Goal: Task Accomplishment & Management: Use online tool/utility

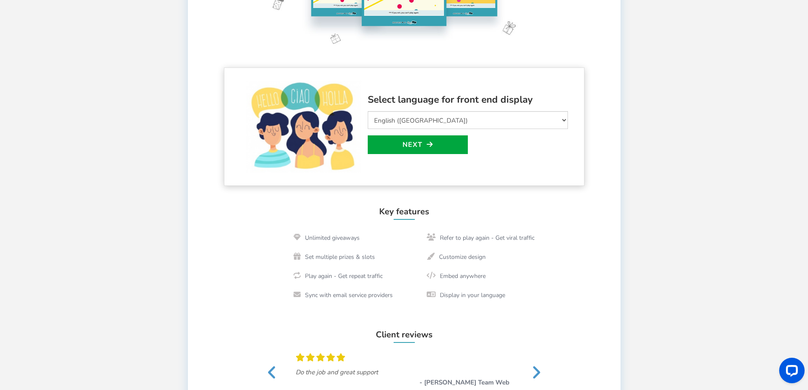
scroll to position [166, 0]
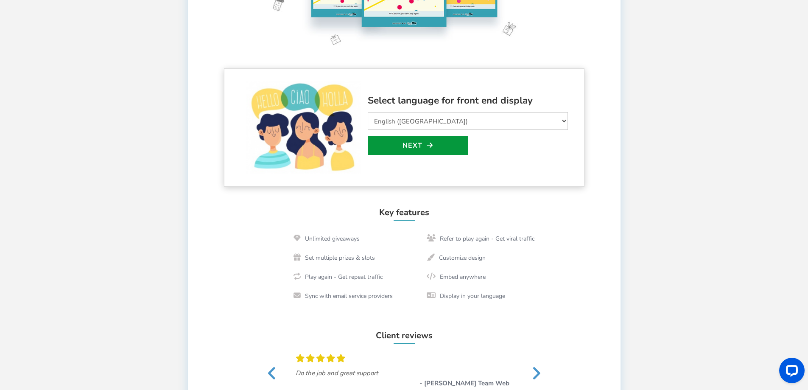
click at [419, 144] on link "Next" at bounding box center [418, 145] width 100 height 19
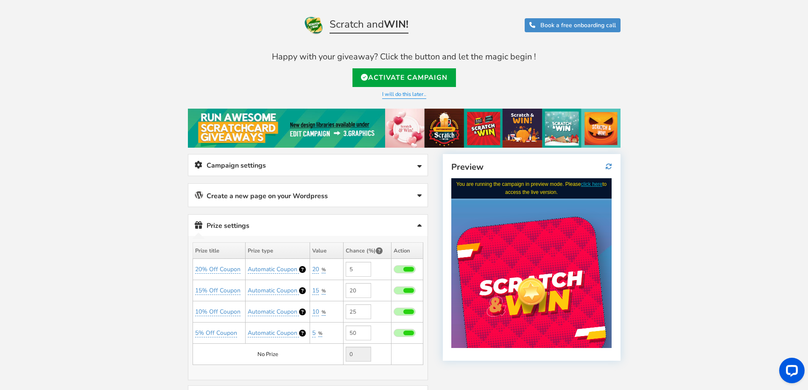
scroll to position [0, 0]
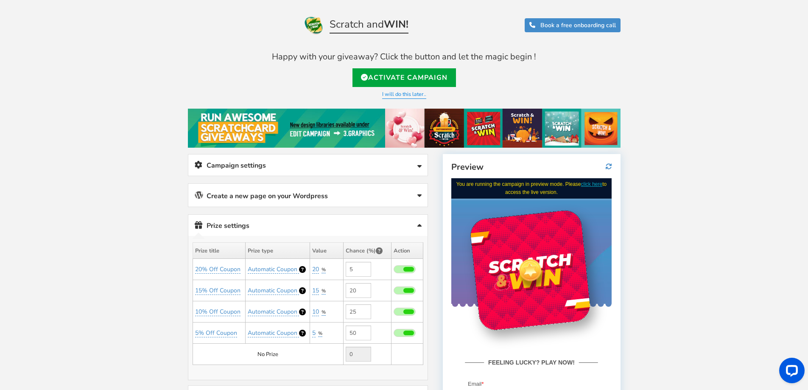
click at [430, 54] on h4 "Happy with your giveaway? Click the button and let the magic begin !" at bounding box center [404, 56] width 433 height 9
click at [425, 39] on div at bounding box center [425, 39] width 0 height 0
click at [648, 75] on div "Welcome to Scratch and WIN! Select language for front end display Select Langua…" at bounding box center [404, 339] width 808 height 608
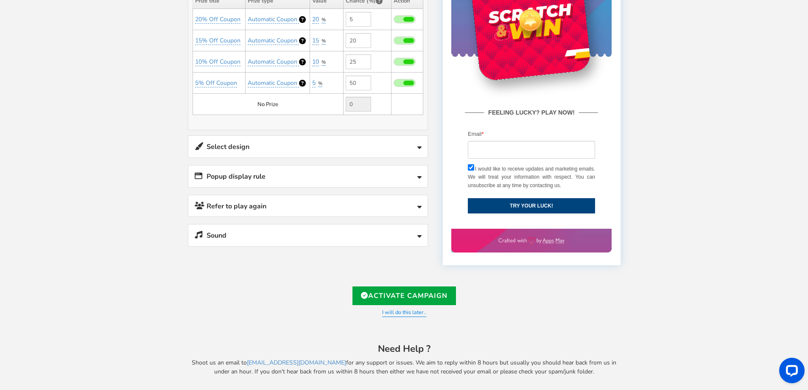
scroll to position [253, 0]
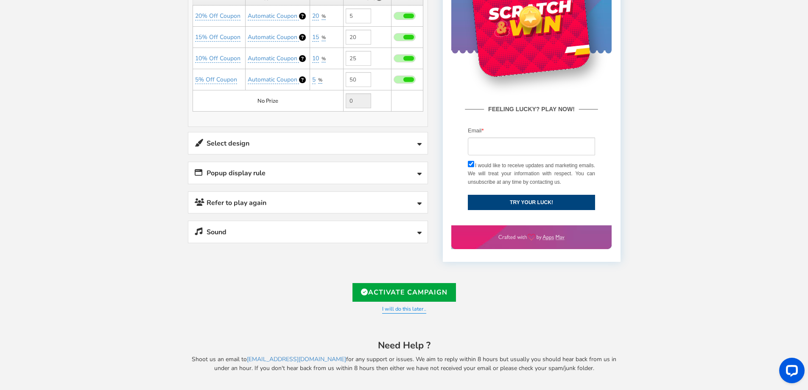
click at [413, 141] on link "Select design" at bounding box center [307, 143] width 239 height 22
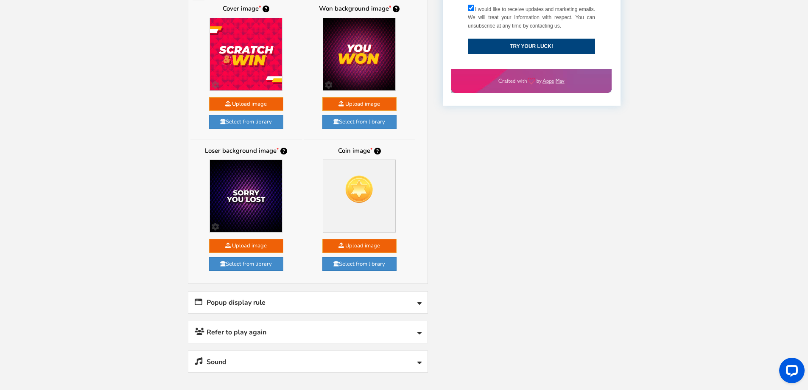
scroll to position [381, 0]
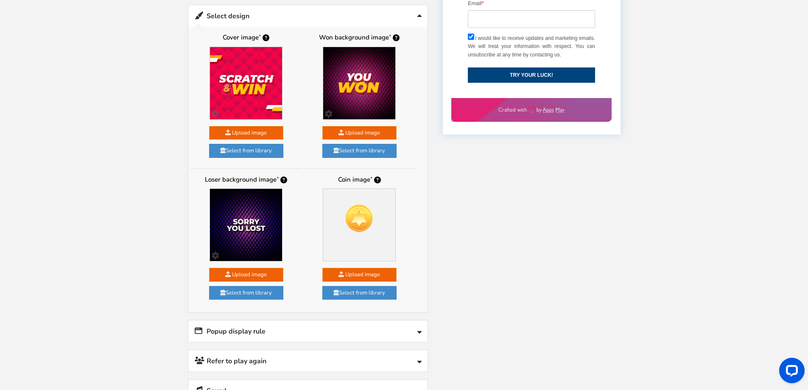
click at [417, 16] on link "Select design" at bounding box center [307, 16] width 239 height 22
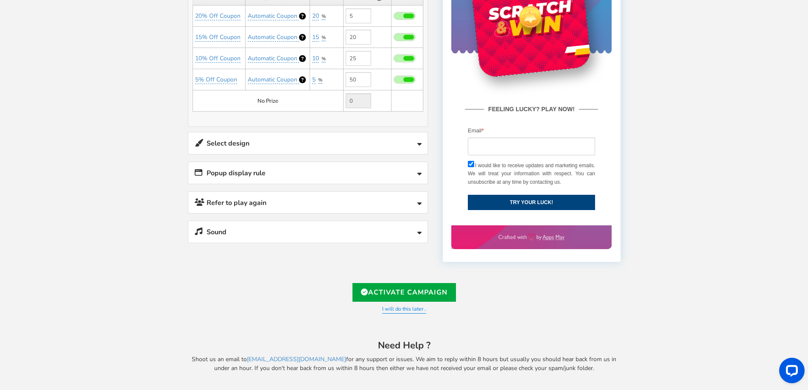
scroll to position [253, 0]
click at [417, 174] on link "Popup display rule" at bounding box center [307, 173] width 239 height 22
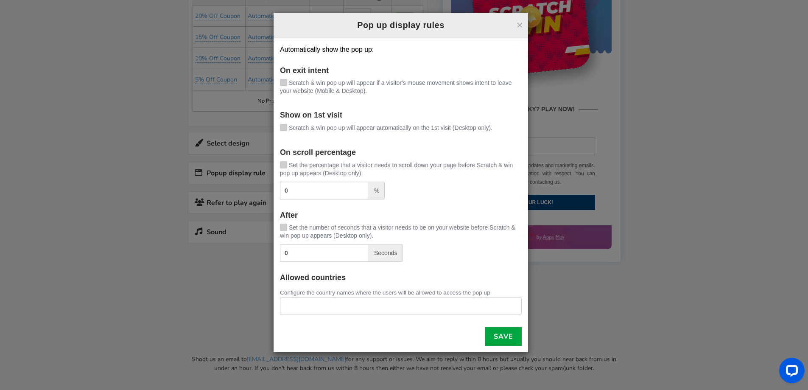
click at [140, 233] on div "× Pop up display rules Automatically show the pop up: On exit intent Scratch & …" at bounding box center [404, 195] width 808 height 390
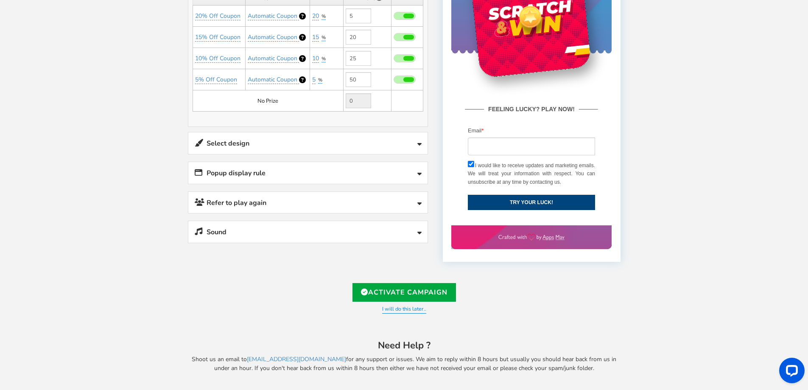
click at [421, 171] on icon at bounding box center [420, 174] width 4 height 7
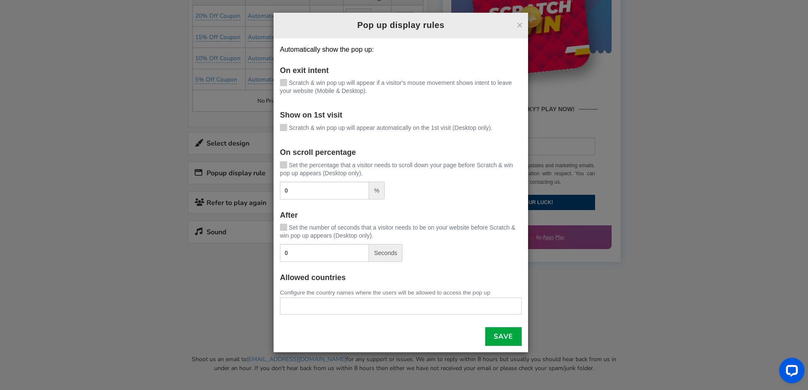
click at [164, 231] on div "× Pop up display rules Automatically show the pop up: On exit intent Scratch & …" at bounding box center [404, 195] width 808 height 390
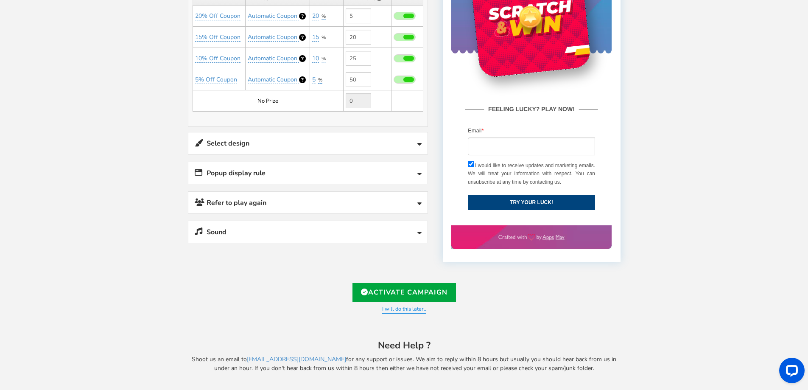
click at [407, 201] on link "Refer to play again" at bounding box center [307, 203] width 239 height 22
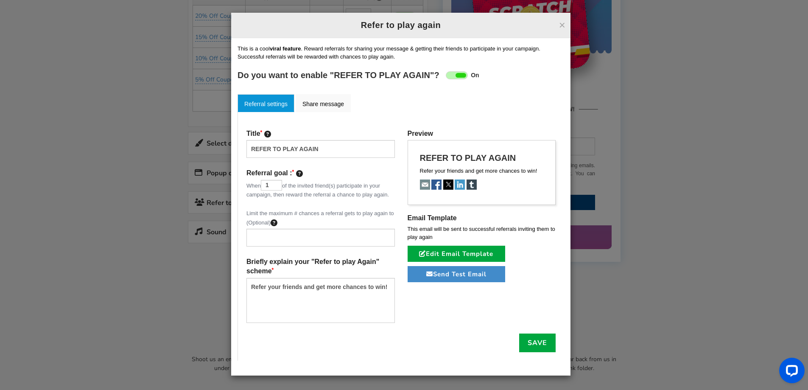
click at [156, 202] on div "× Refer to play again Refer to play again Setup Referral campaign (Optional) ? …" at bounding box center [404, 195] width 808 height 390
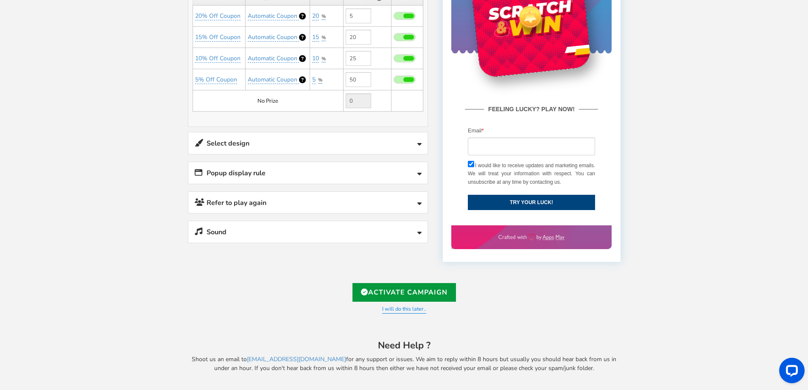
click at [419, 289] on link "Activate Campaign" at bounding box center [405, 292] width 104 height 19
type input "https://amze.me/wEBeX"
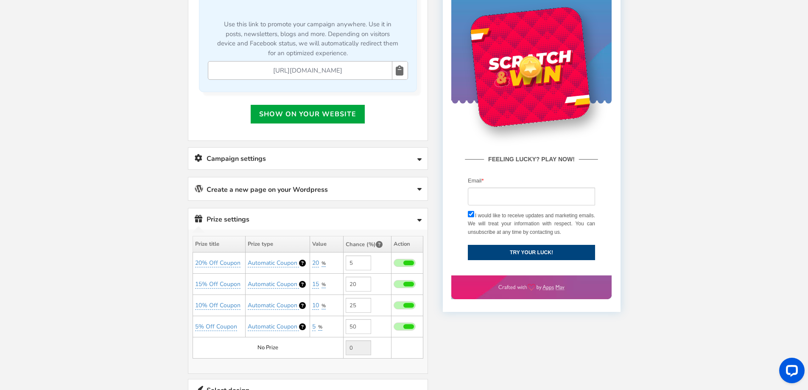
scroll to position [170, 0]
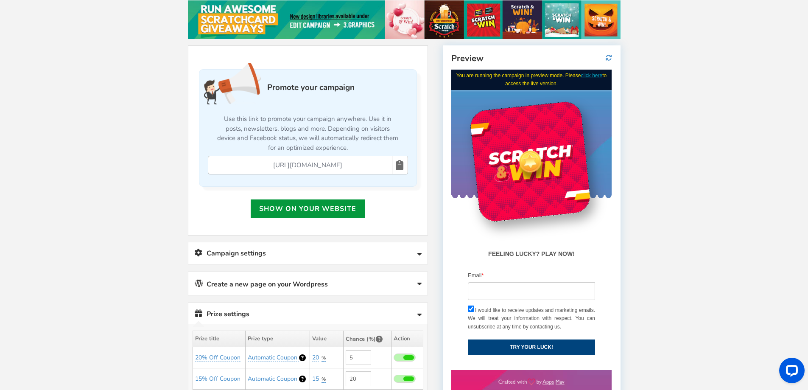
click at [324, 207] on link "Show on your website" at bounding box center [308, 208] width 114 height 19
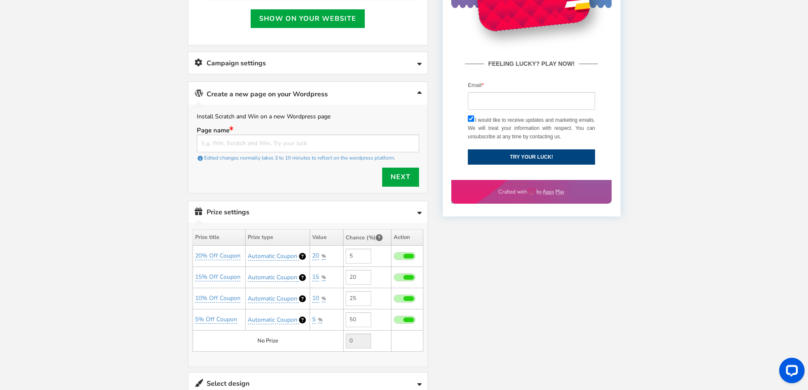
scroll to position [356, 0]
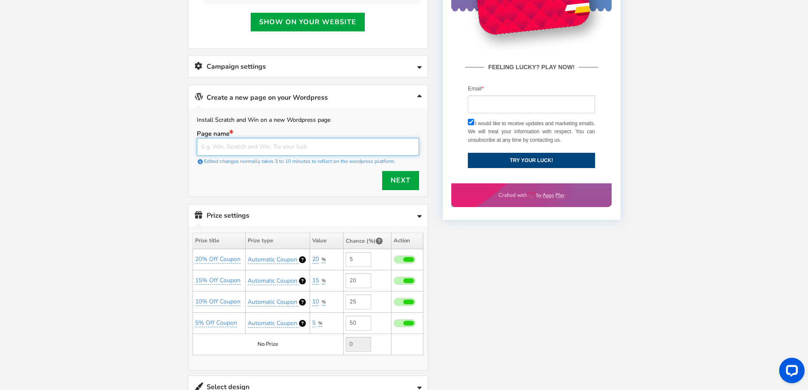
click at [315, 143] on input "text" at bounding box center [308, 147] width 222 height 18
click at [241, 144] on input "text" at bounding box center [308, 147] width 222 height 18
click at [282, 142] on input "HOME" at bounding box center [308, 147] width 222 height 18
type input "HOME"
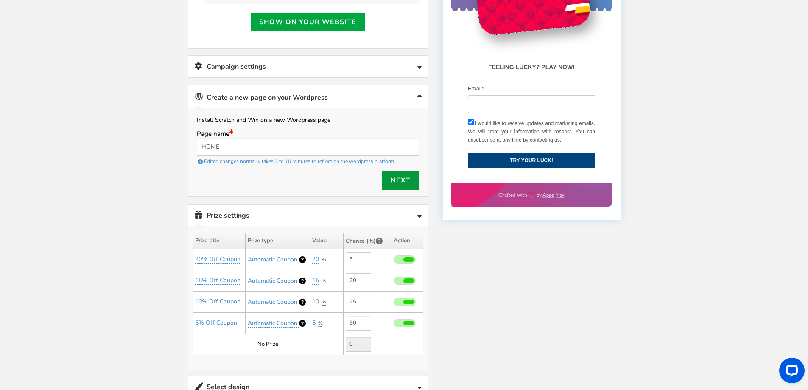
click at [401, 177] on link "Next" at bounding box center [400, 180] width 37 height 19
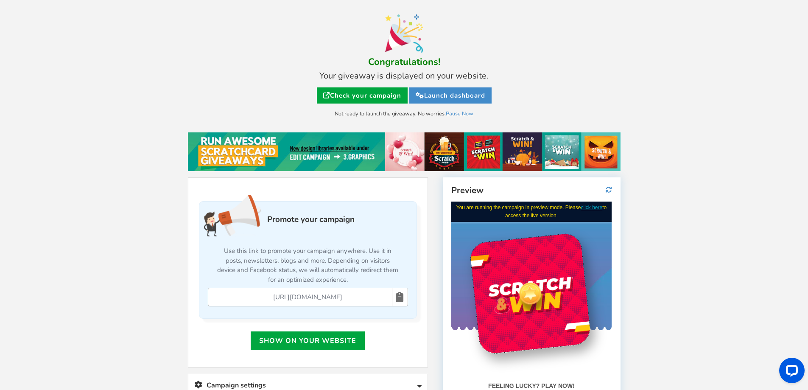
scroll to position [0, 0]
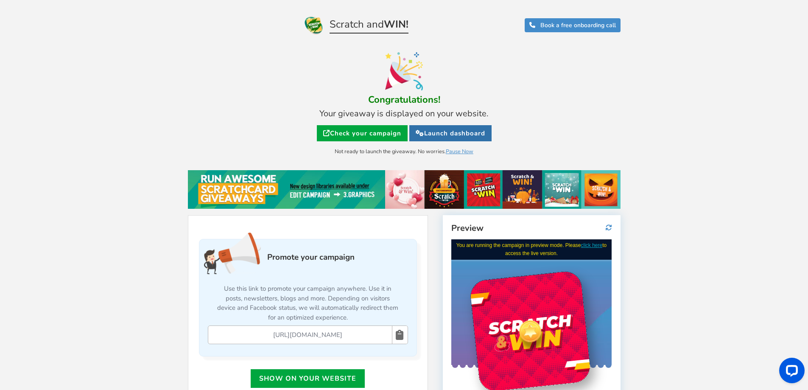
click at [430, 134] on link "Launch dashboard" at bounding box center [451, 133] width 82 height 16
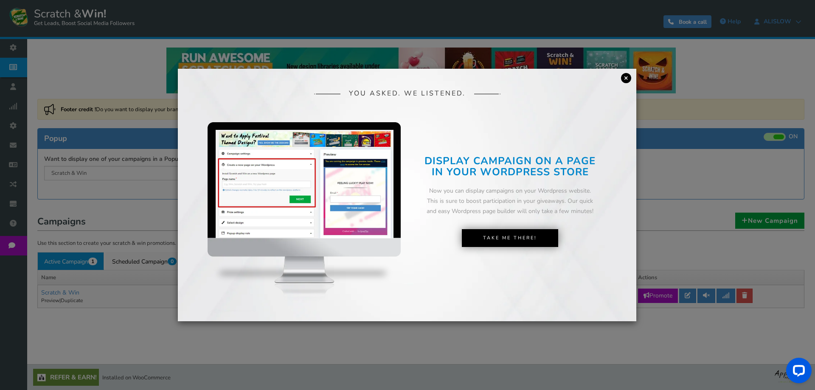
click at [622, 80] on link "×" at bounding box center [626, 78] width 10 height 10
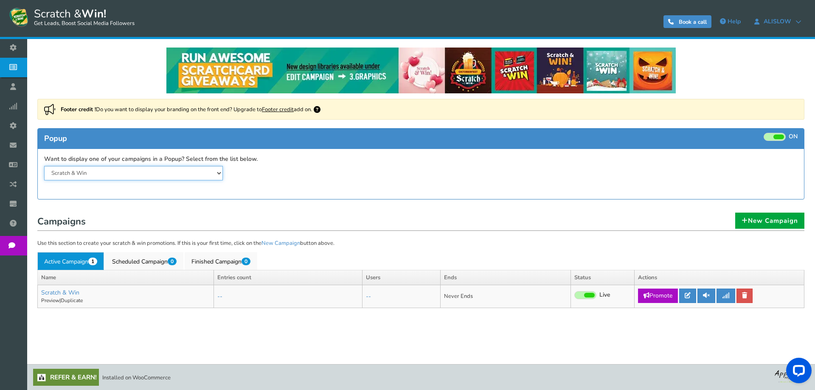
click at [202, 171] on select "Scratch & Win" at bounding box center [133, 173] width 179 height 14
click at [222, 171] on select "Scratch & Win" at bounding box center [133, 173] width 179 height 14
click at [72, 380] on link "Refer & Earn!" at bounding box center [66, 377] width 66 height 17
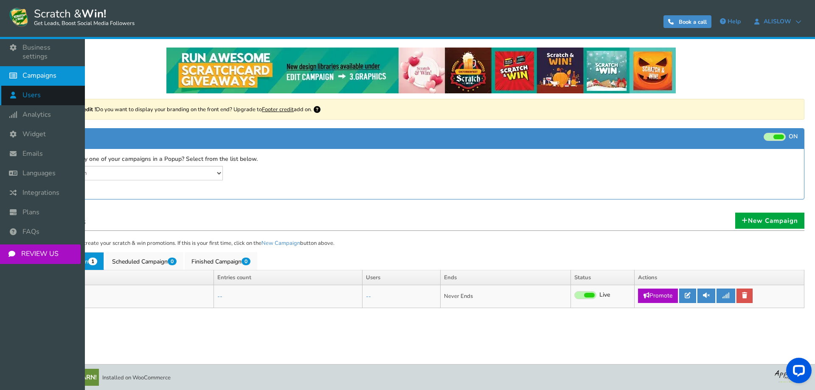
click at [27, 91] on span "Users" at bounding box center [31, 95] width 18 height 9
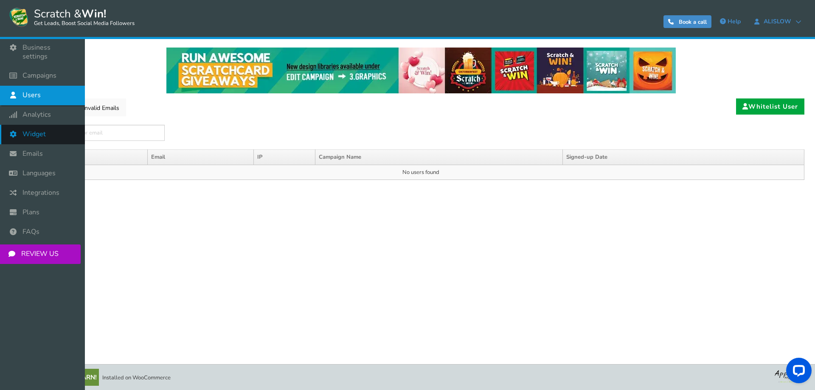
click at [31, 130] on span "Widget" at bounding box center [33, 134] width 23 height 9
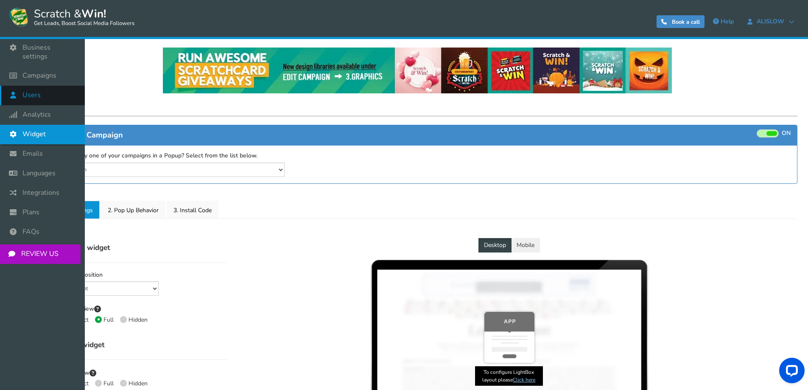
select select "mid-bottom-bar"
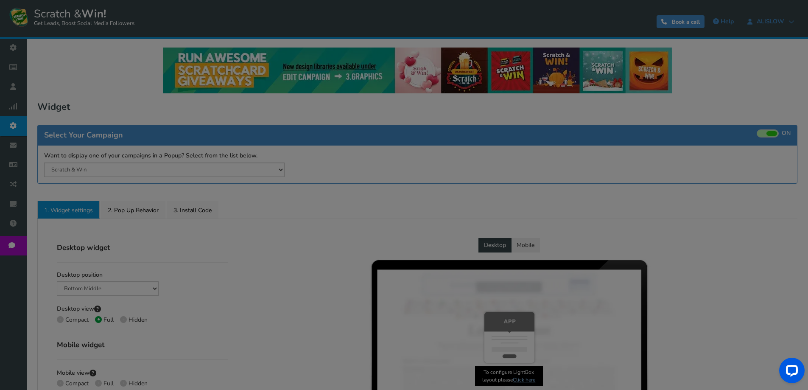
radio input "true"
select select "inherit"
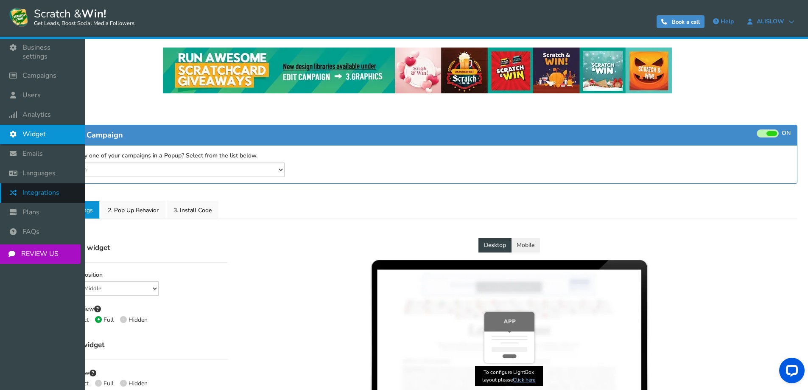
click at [48, 188] on span "Integrations" at bounding box center [40, 192] width 37 height 9
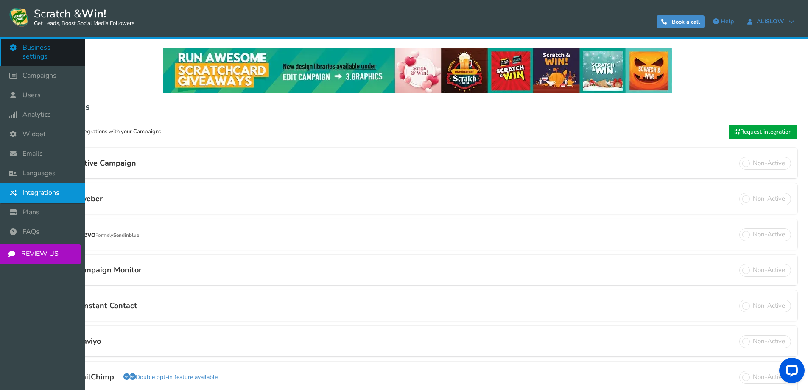
click at [11, 47] on icon at bounding box center [15, 47] width 16 height 19
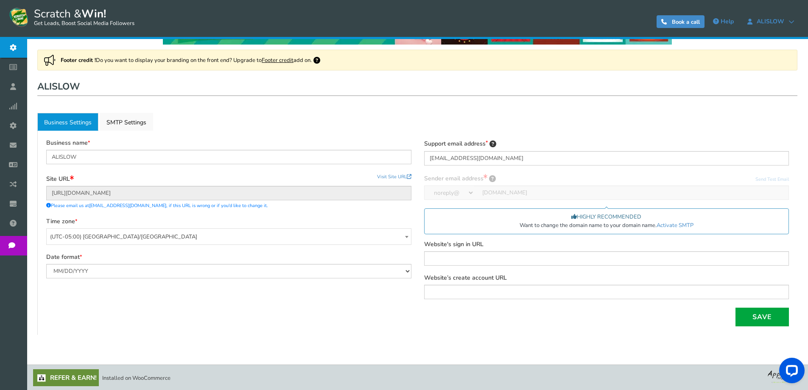
scroll to position [50, 0]
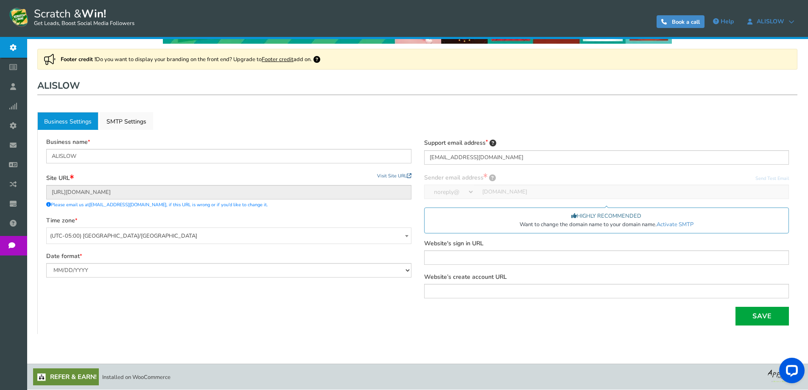
click at [391, 177] on link "Visit Site URL" at bounding box center [394, 176] width 34 height 6
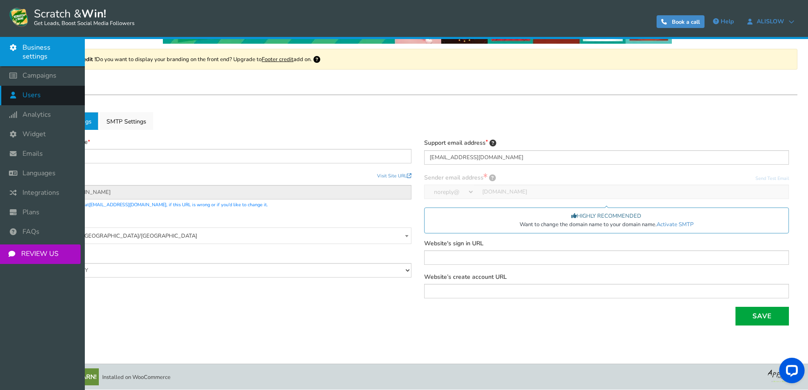
click at [29, 92] on link "Users" at bounding box center [42, 96] width 85 height 20
